Goal: Task Accomplishment & Management: Manage account settings

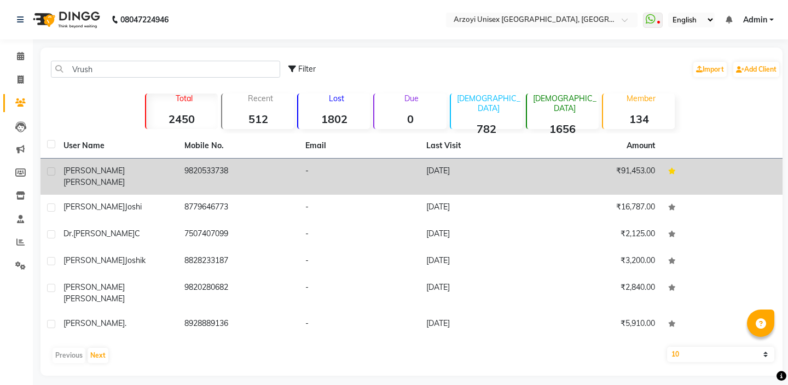
type input "Vrush"
click at [205, 166] on td "9820533738" at bounding box center [238, 177] width 121 height 36
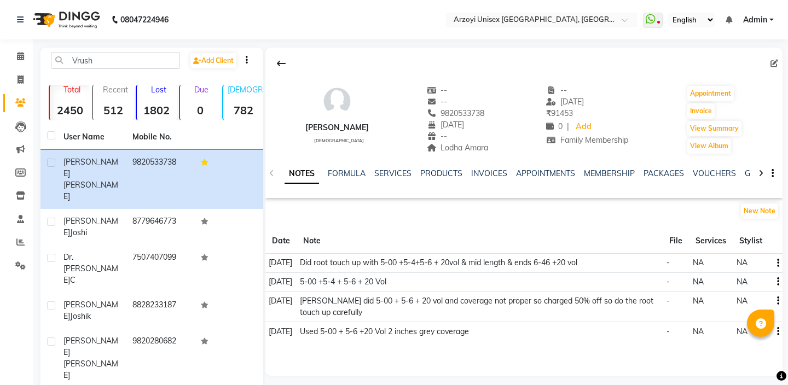
scroll to position [2, 0]
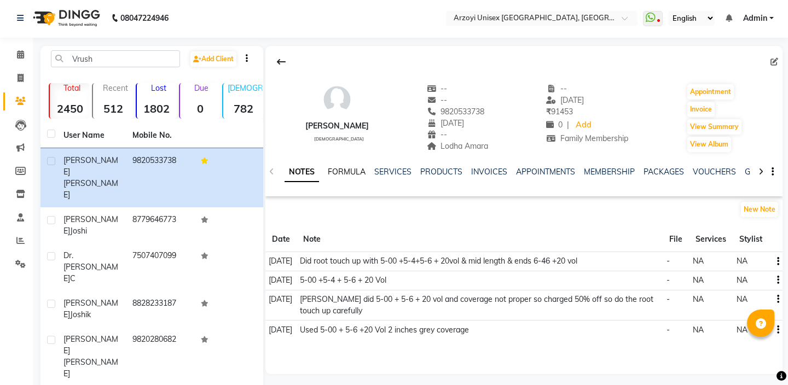
click at [359, 174] on link "FORMULA" at bounding box center [347, 172] width 38 height 10
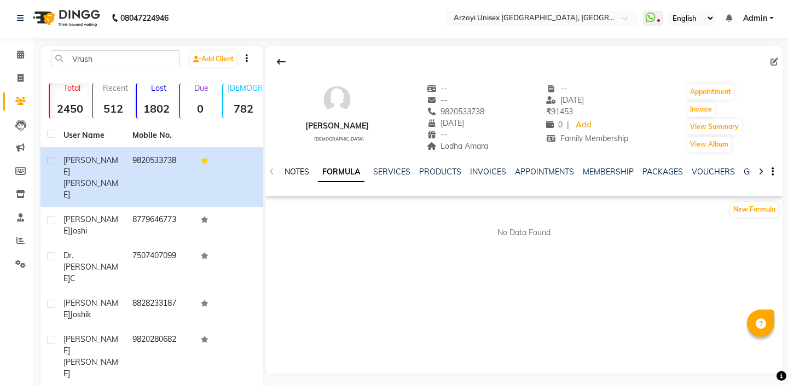
click at [294, 173] on link "NOTES" at bounding box center [297, 172] width 25 height 10
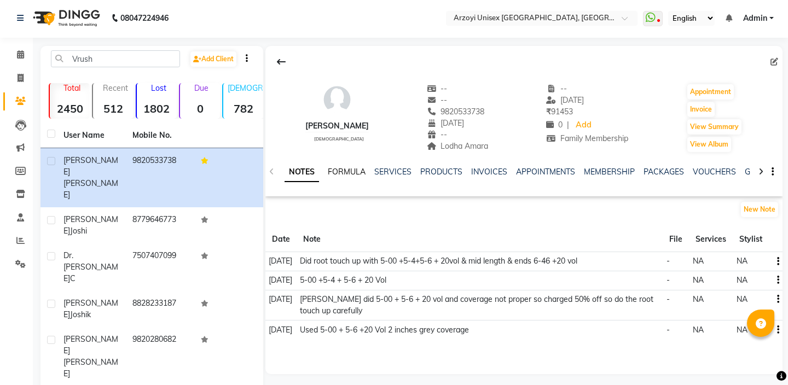
click at [349, 172] on link "FORMULA" at bounding box center [347, 172] width 38 height 10
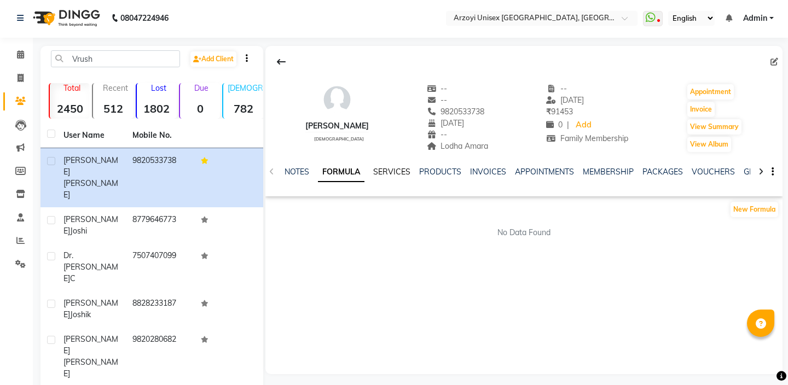
click at [390, 170] on link "SERVICES" at bounding box center [391, 172] width 37 height 10
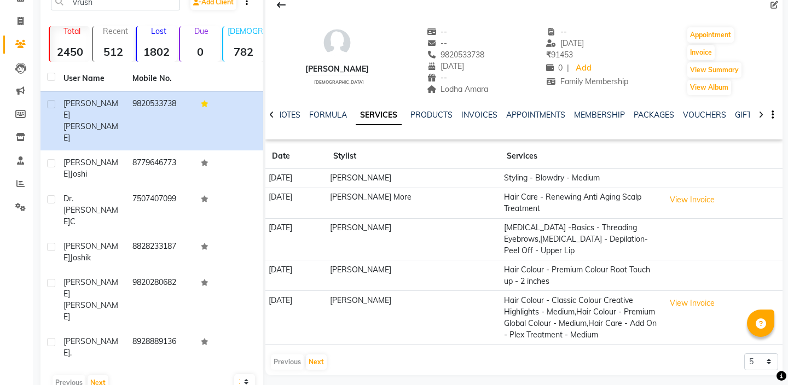
scroll to position [65, 0]
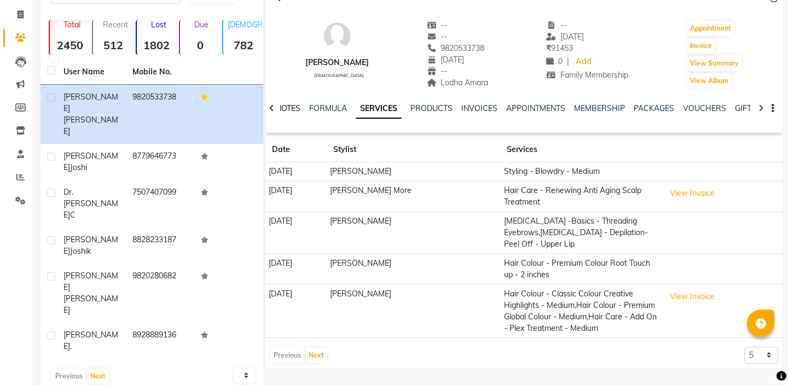
click at [293, 110] on link "NOTES" at bounding box center [288, 108] width 25 height 10
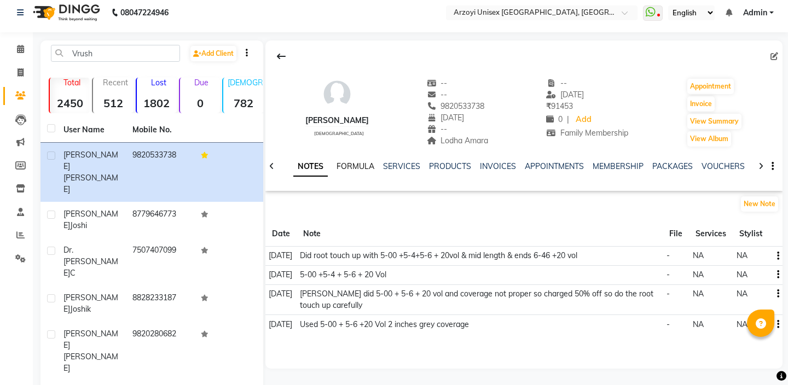
click at [352, 166] on link "FORMULA" at bounding box center [356, 166] width 38 height 10
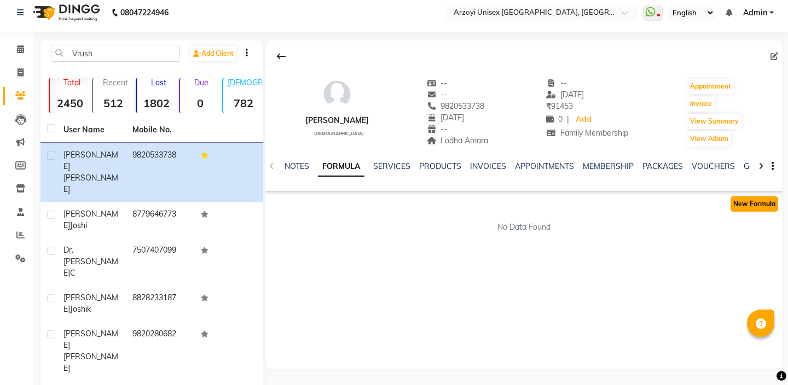
click at [755, 207] on button "New Formula" at bounding box center [755, 203] width 48 height 15
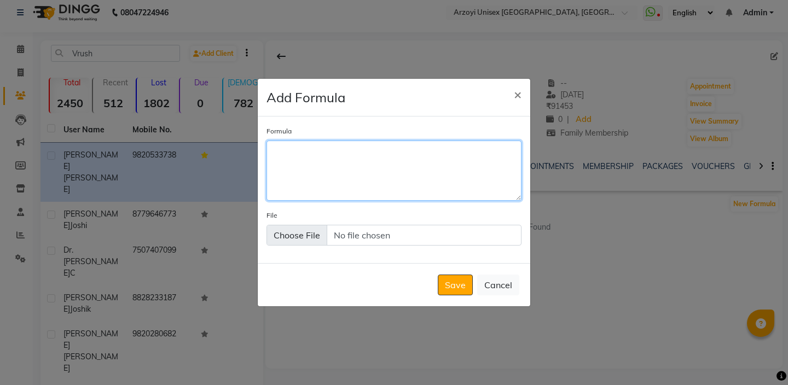
click at [279, 155] on textarea "Formula" at bounding box center [394, 171] width 255 height 60
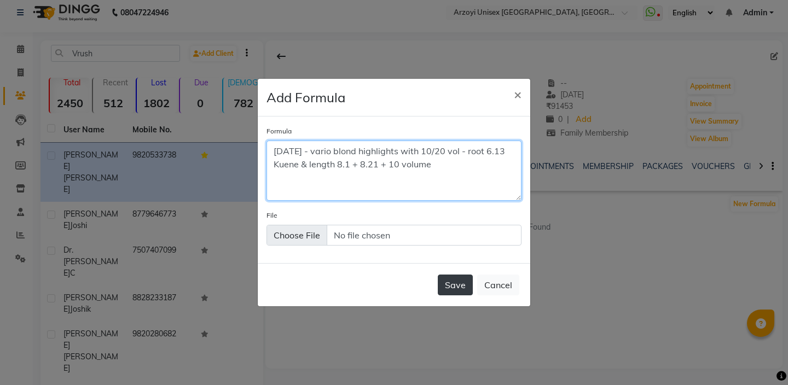
type textarea "[DATE] - vario blond highlights with 10/20 vol - root 6.13 Kuene & length 8.1 +…"
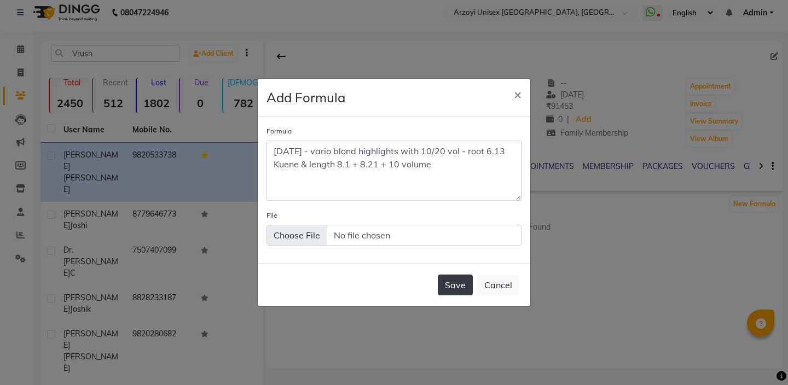
click at [462, 292] on button "Save" at bounding box center [455, 285] width 35 height 21
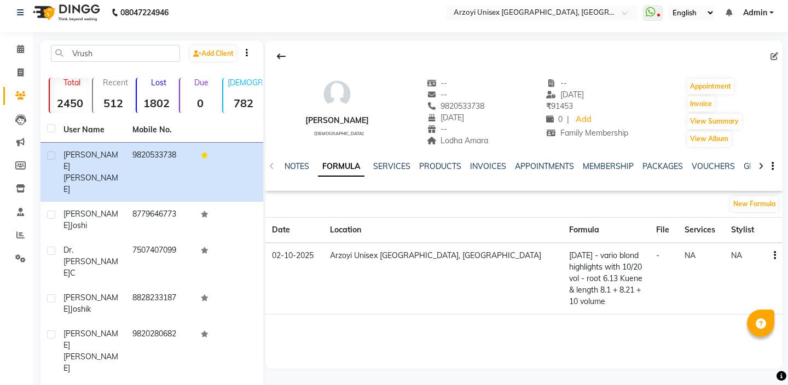
click at [774, 256] on icon "button" at bounding box center [775, 256] width 2 height 1
